Goal: Task Accomplishment & Management: Manage account settings

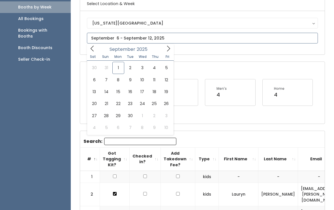
scroll to position [49, 0]
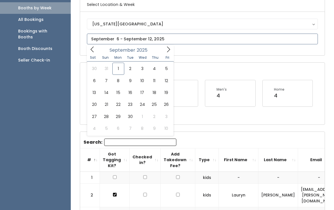
click at [91, 51] on icon at bounding box center [92, 50] width 6 height 6
type input "August 23 to August 29"
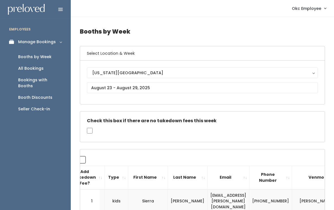
click at [27, 95] on div "Booth Discounts" at bounding box center [35, 98] width 34 height 6
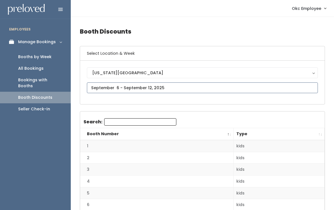
click at [104, 88] on input "text" at bounding box center [202, 88] width 231 height 11
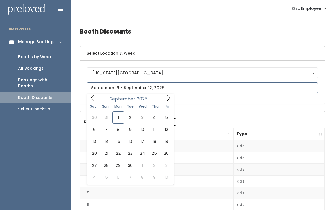
click at [115, 103] on div "September 2025" at bounding box center [130, 98] width 65 height 9
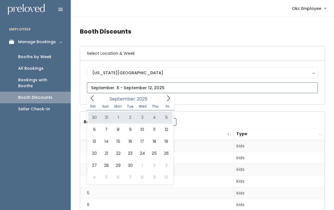
type input "August 30 to September 5"
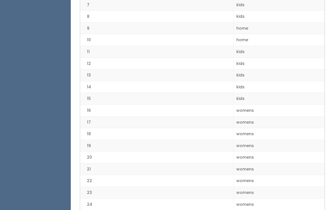
scroll to position [208, 0]
